Goal: Transaction & Acquisition: Purchase product/service

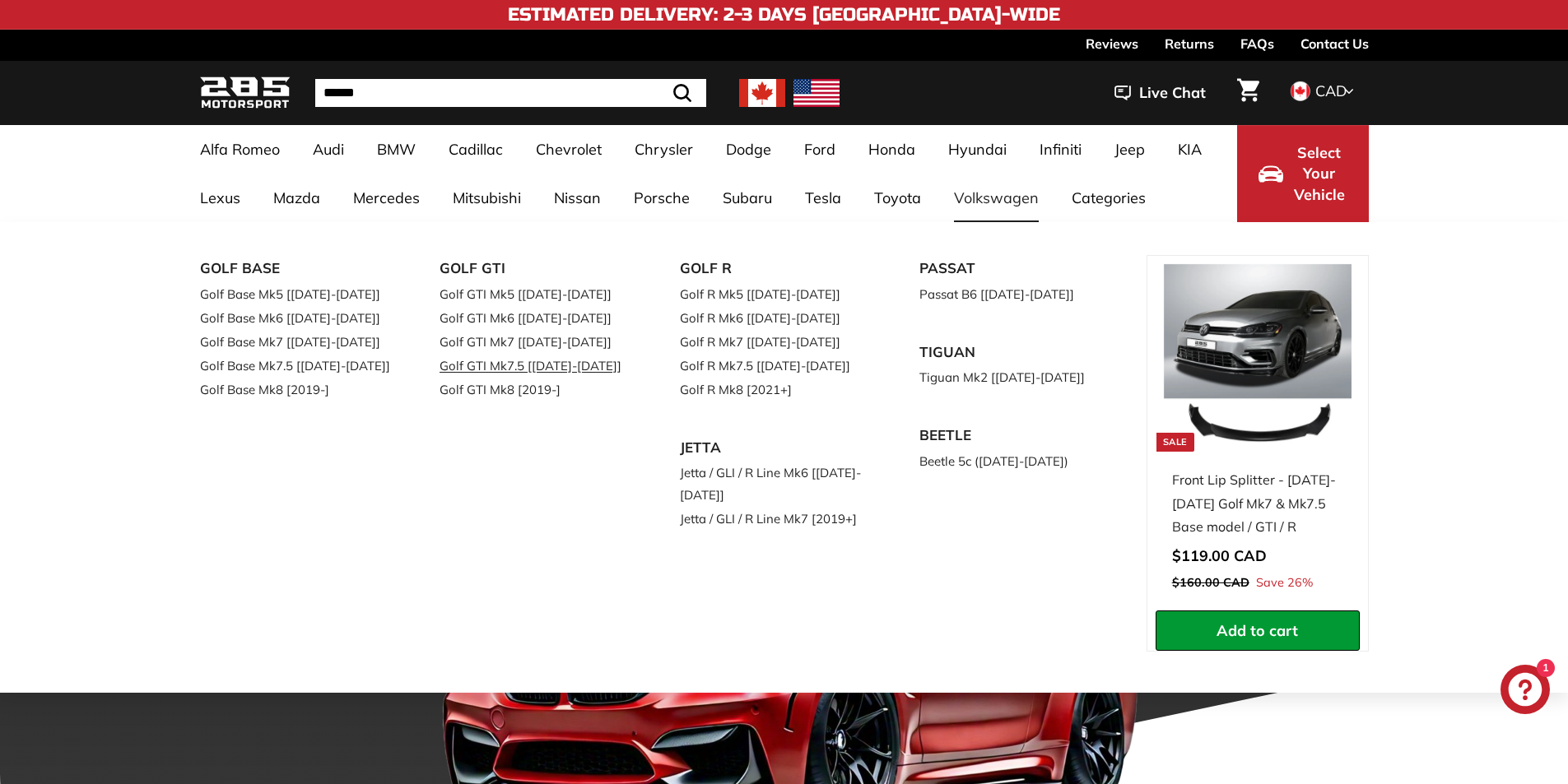
click at [530, 369] on link "Golf GTI Mk7.5 [[DATE]-[DATE]]" at bounding box center [536, 366] width 194 height 24
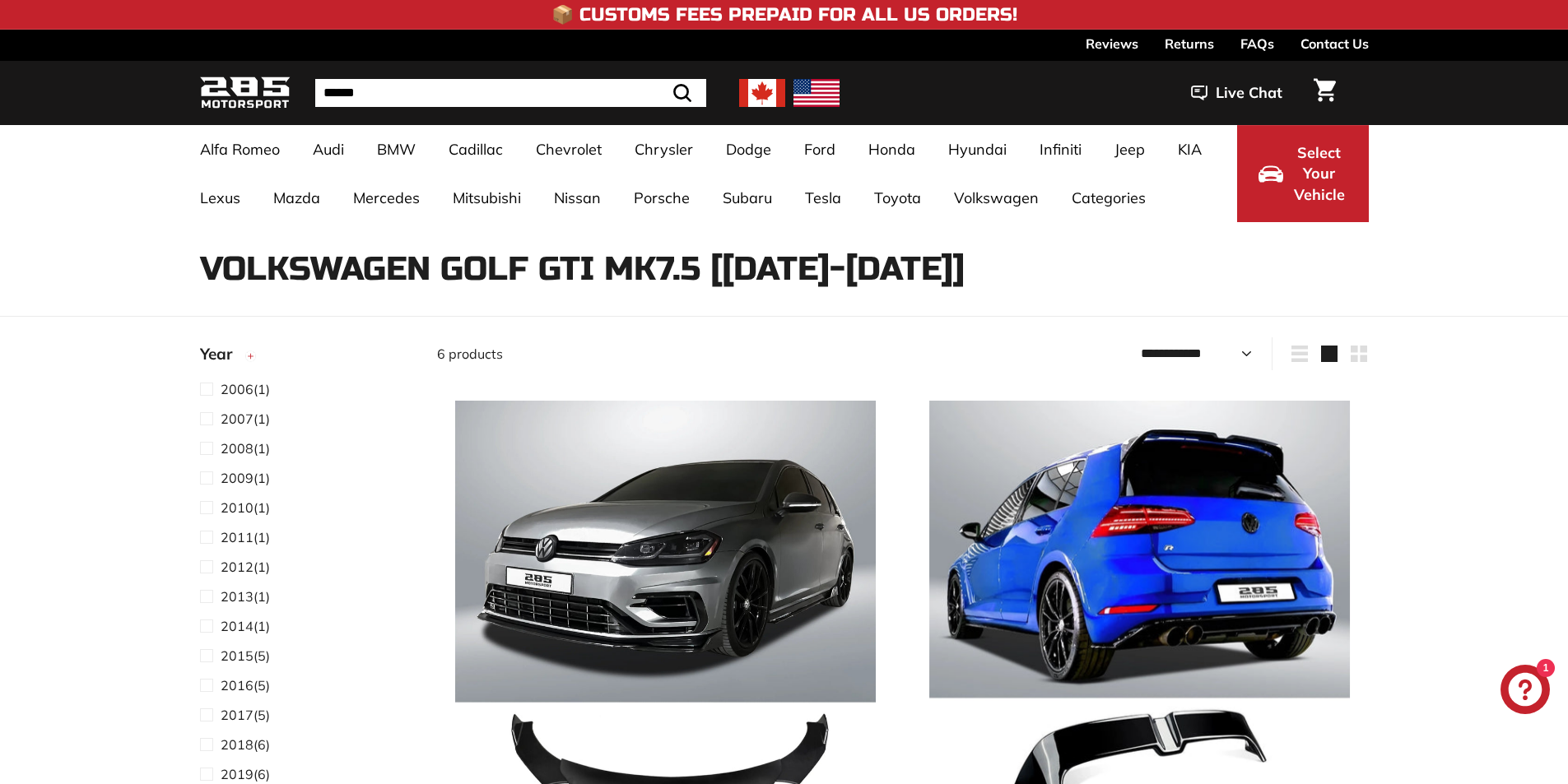
select select "**********"
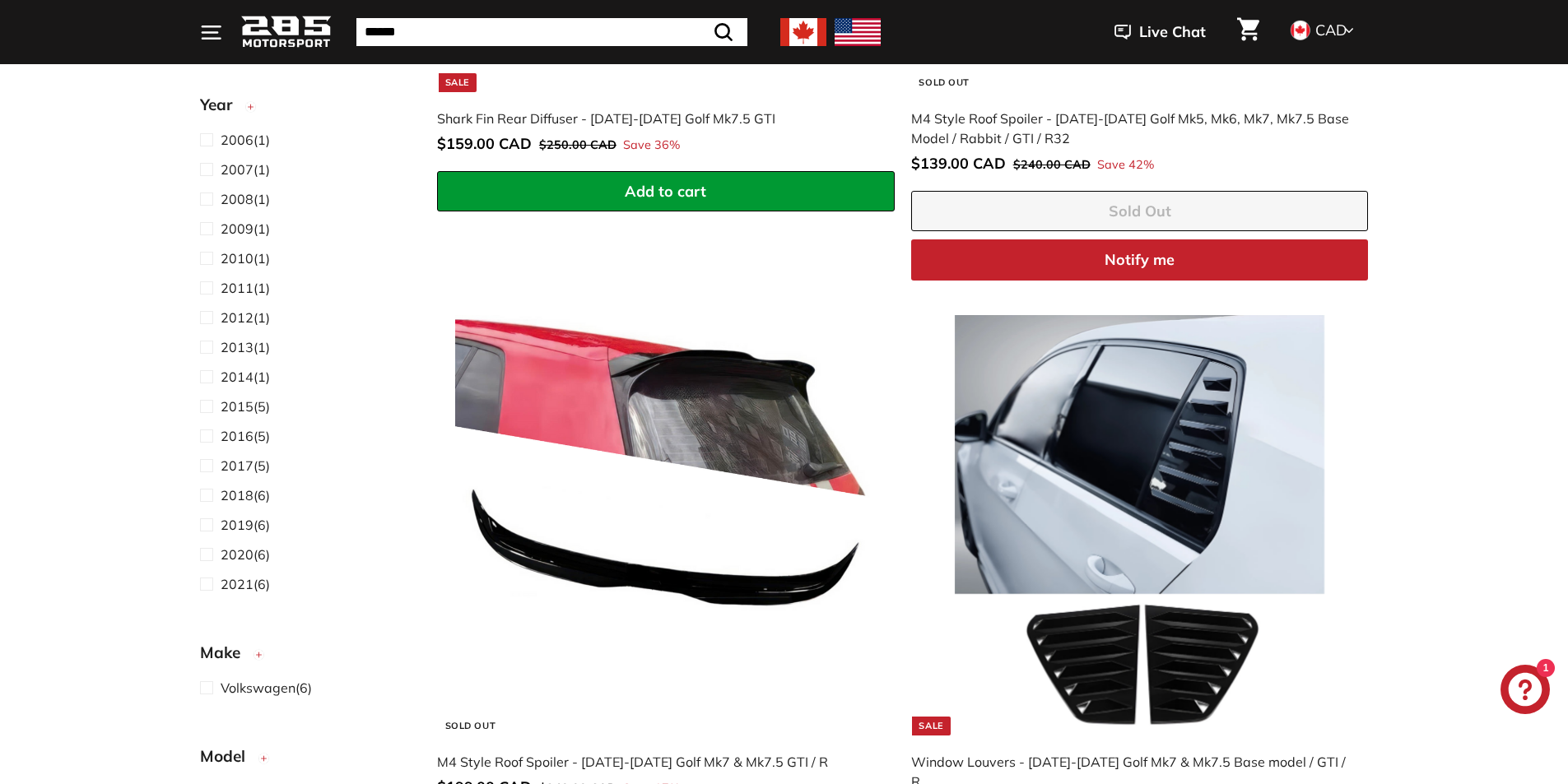
scroll to position [1399, 0]
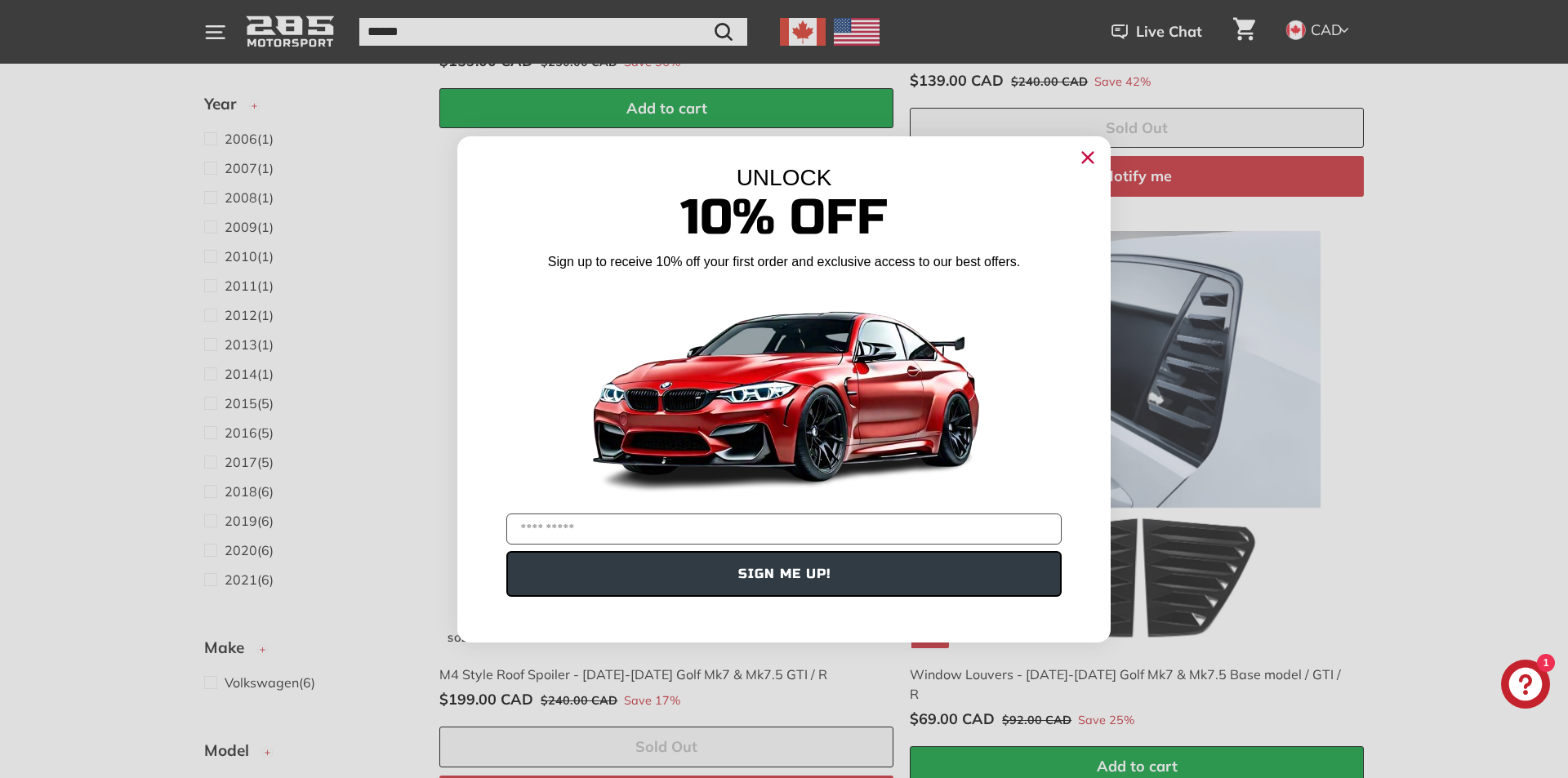
click at [1493, 341] on div "Close dialog UNLOCK 10% Off Sign up to receive 10% off your first order and exc…" at bounding box center [784, 389] width 1568 height 778
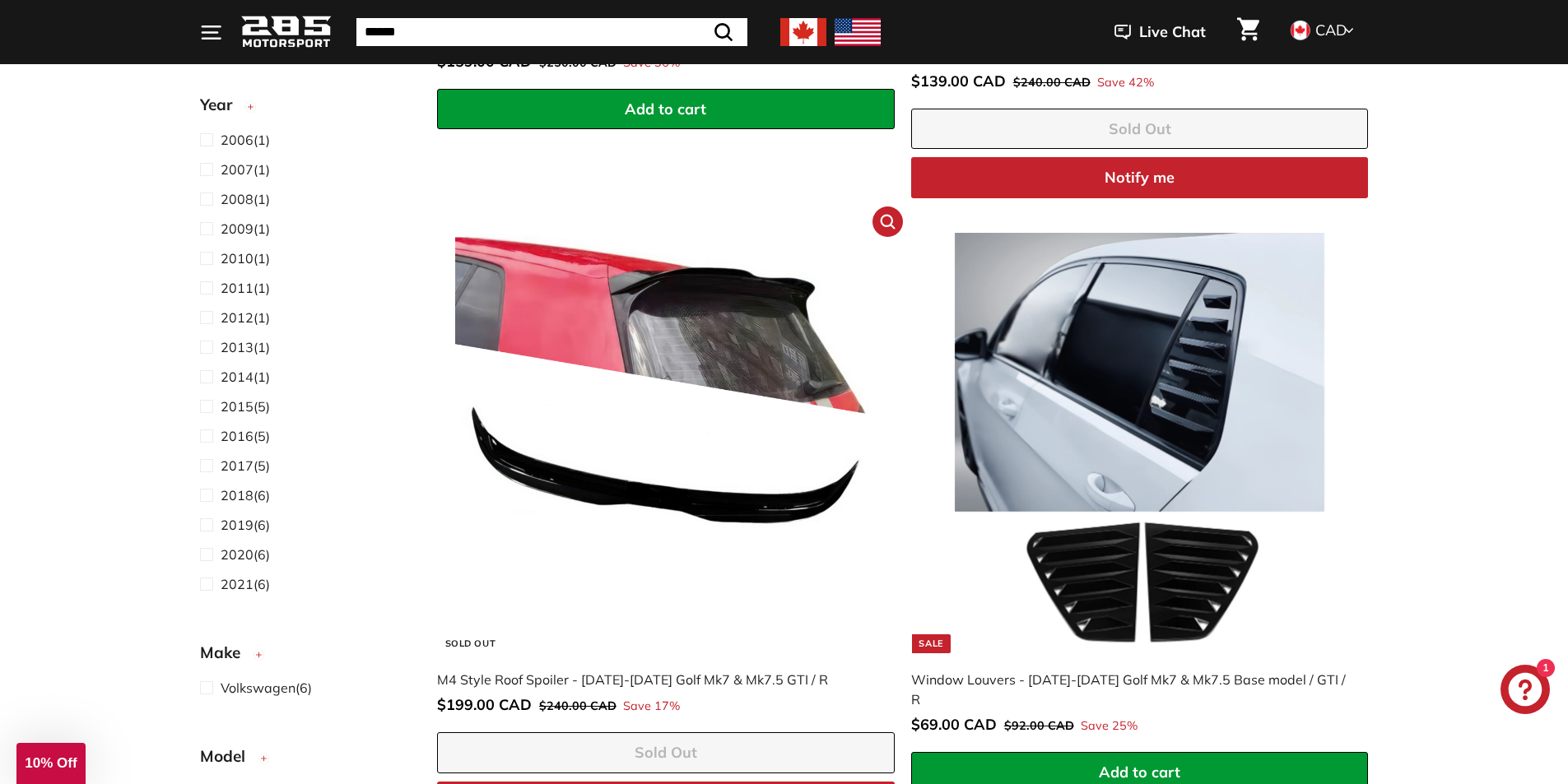
click at [534, 670] on div "M4 Style Roof Spoiler - [DATE]-[DATE] Golf Mk7 & Mk7.5 GTI / R" at bounding box center [657, 679] width 441 height 20
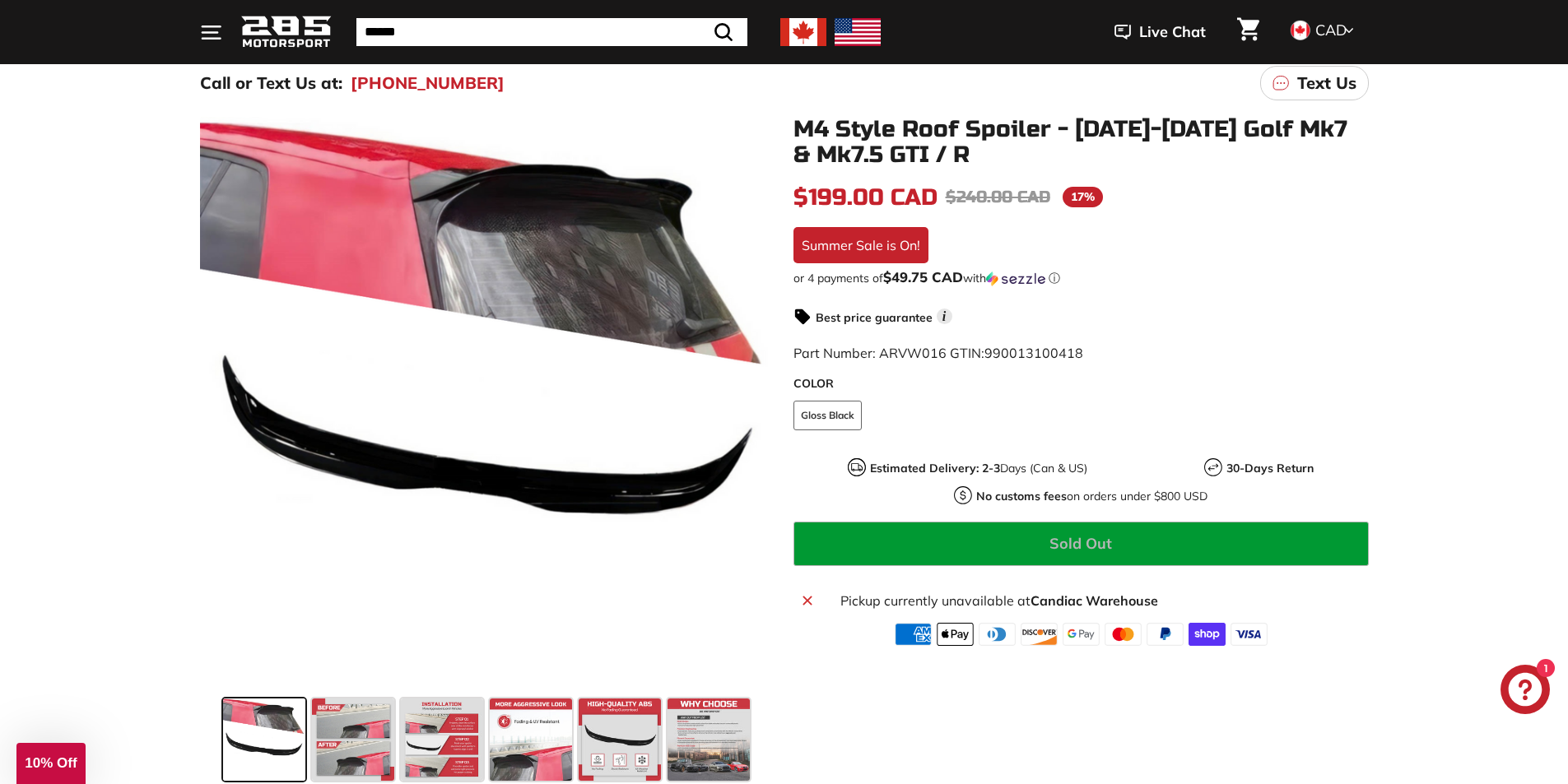
scroll to position [82, 0]
